Goal: Browse casually

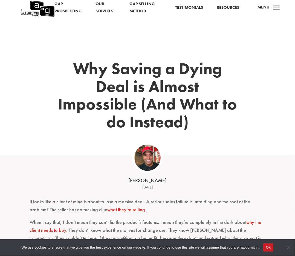
click at [53, 13] on img at bounding box center [37, 9] width 35 height 18
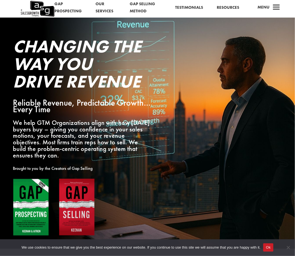
scroll to position [5, 0]
click at [71, 192] on img at bounding box center [54, 207] width 82 height 58
click at [84, 201] on img at bounding box center [54, 207] width 82 height 58
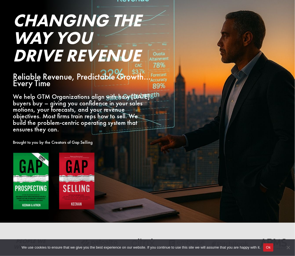
scroll to position [0, 0]
